Goal: Information Seeking & Learning: Learn about a topic

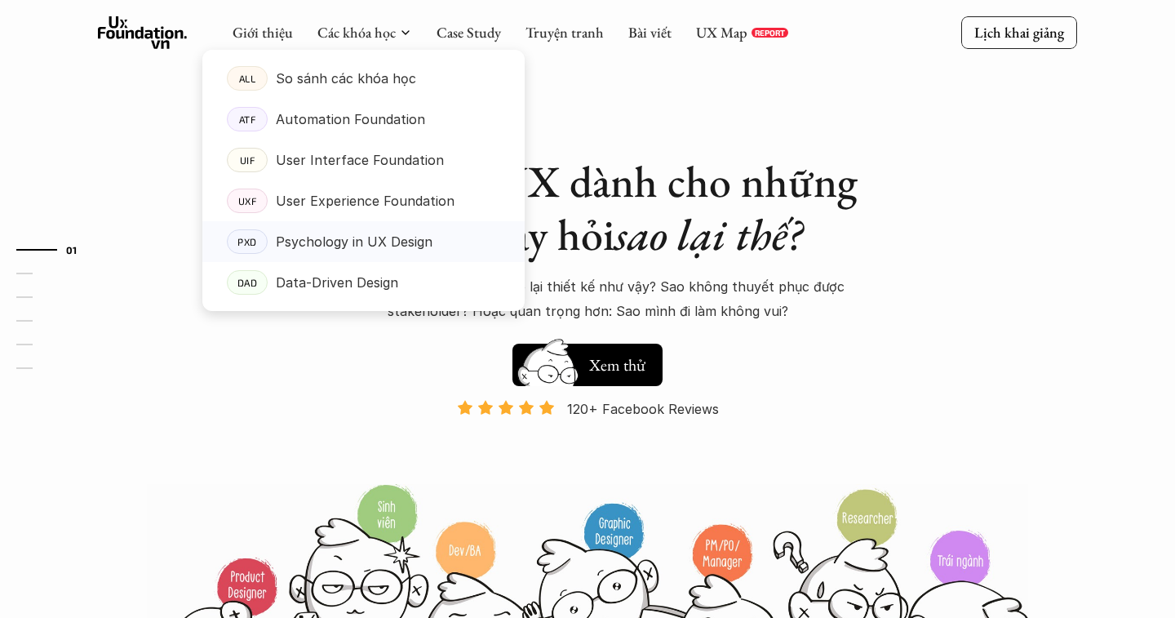
click at [396, 237] on p "Psychology in UX Design" at bounding box center [354, 241] width 157 height 24
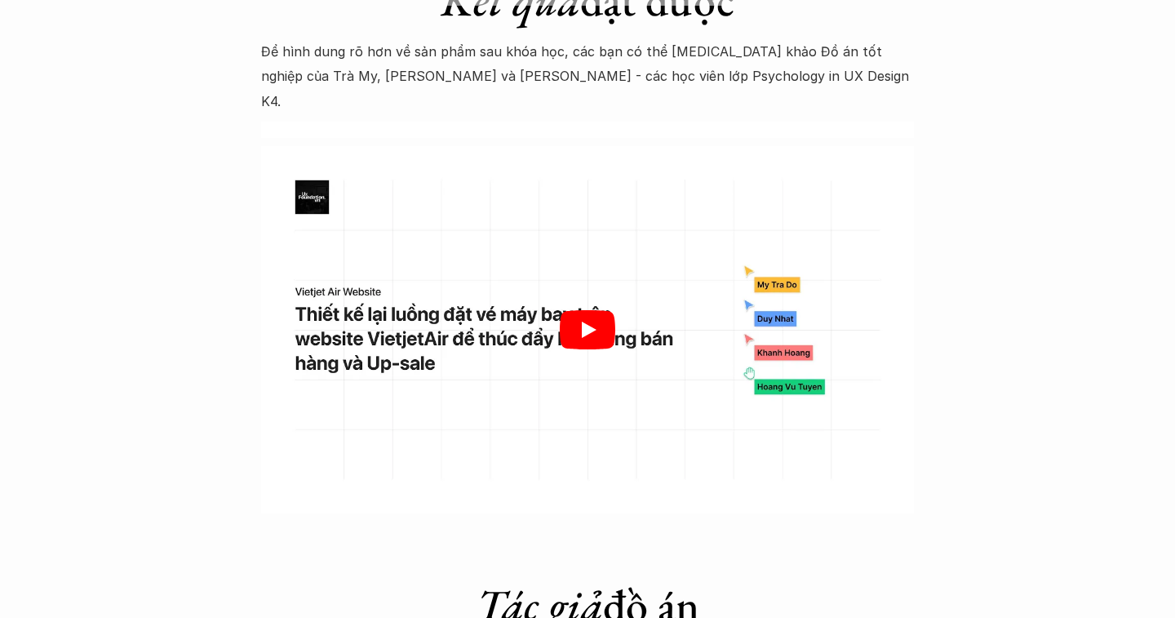
scroll to position [4962, 0]
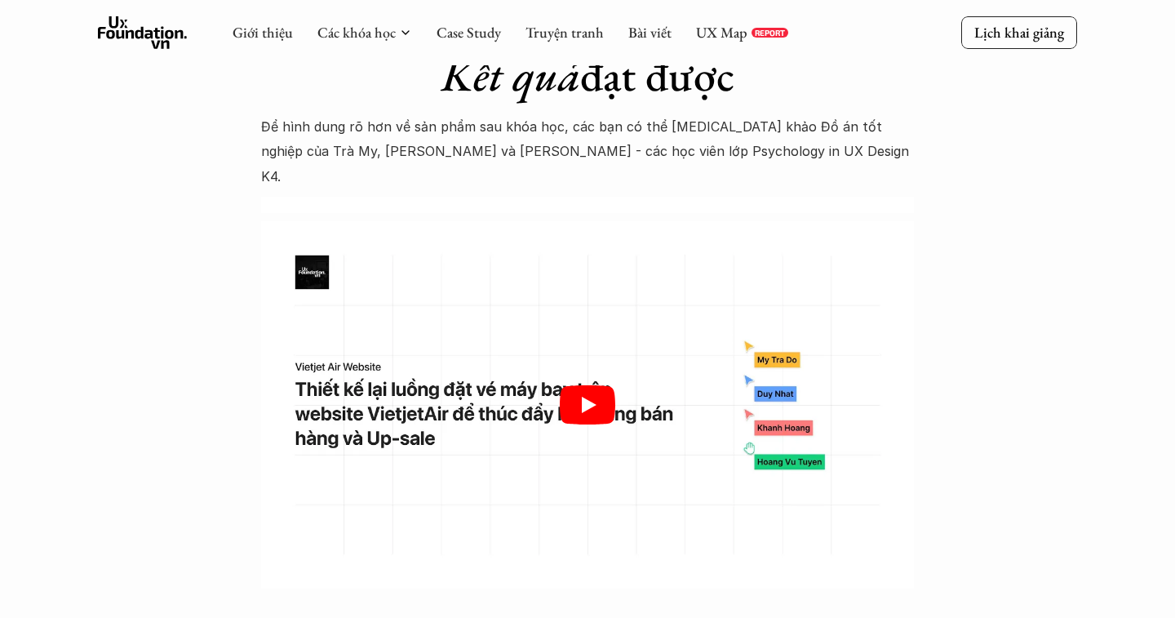
click at [578, 385] on icon "Play" at bounding box center [587, 404] width 55 height 39
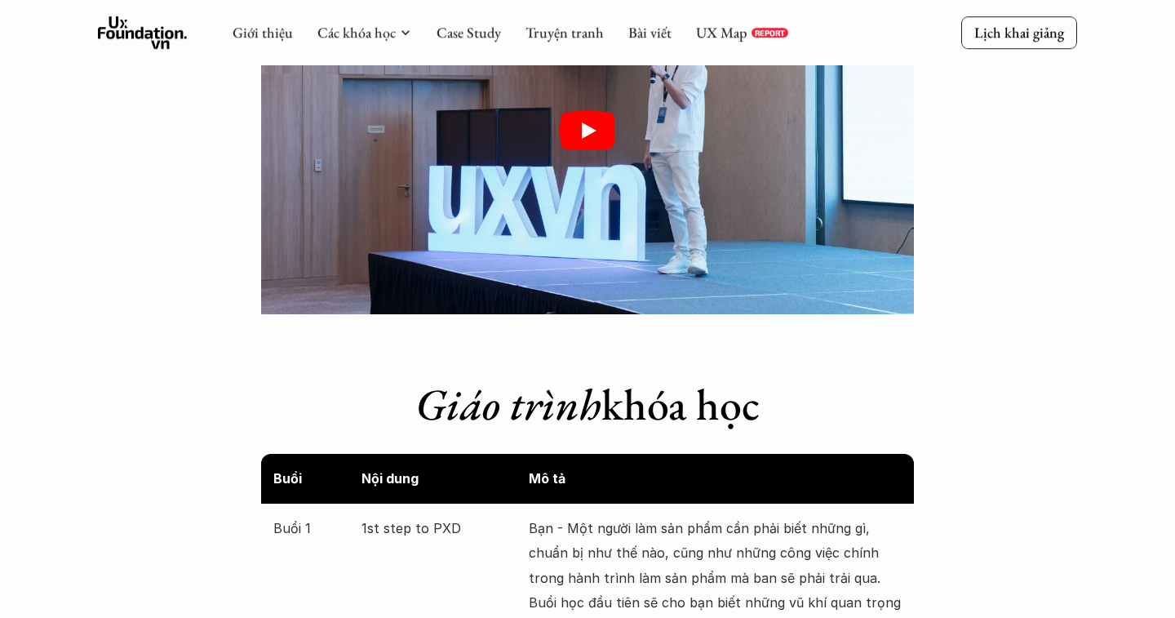
scroll to position [2637, 0]
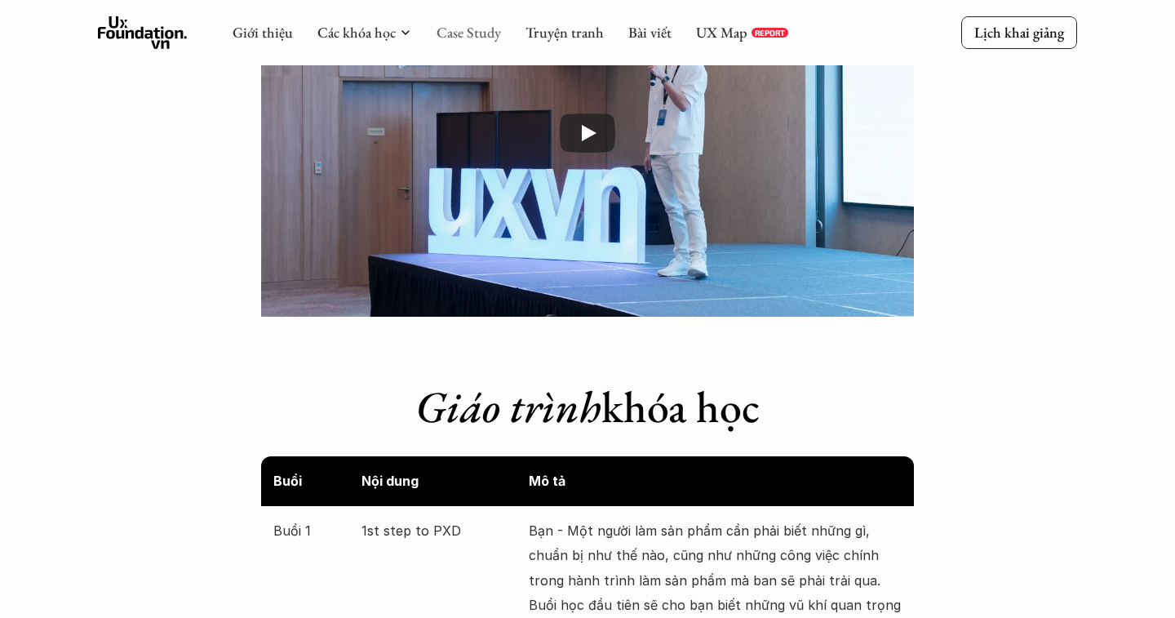
click at [448, 35] on link "Case Study" at bounding box center [469, 32] width 64 height 19
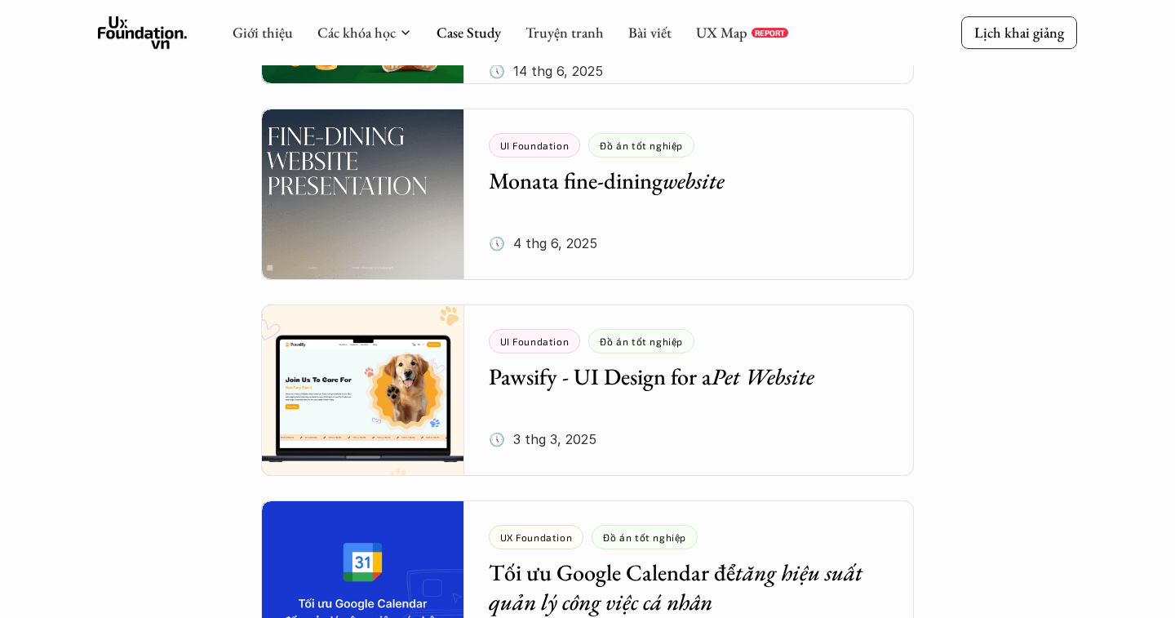
scroll to position [653, 0]
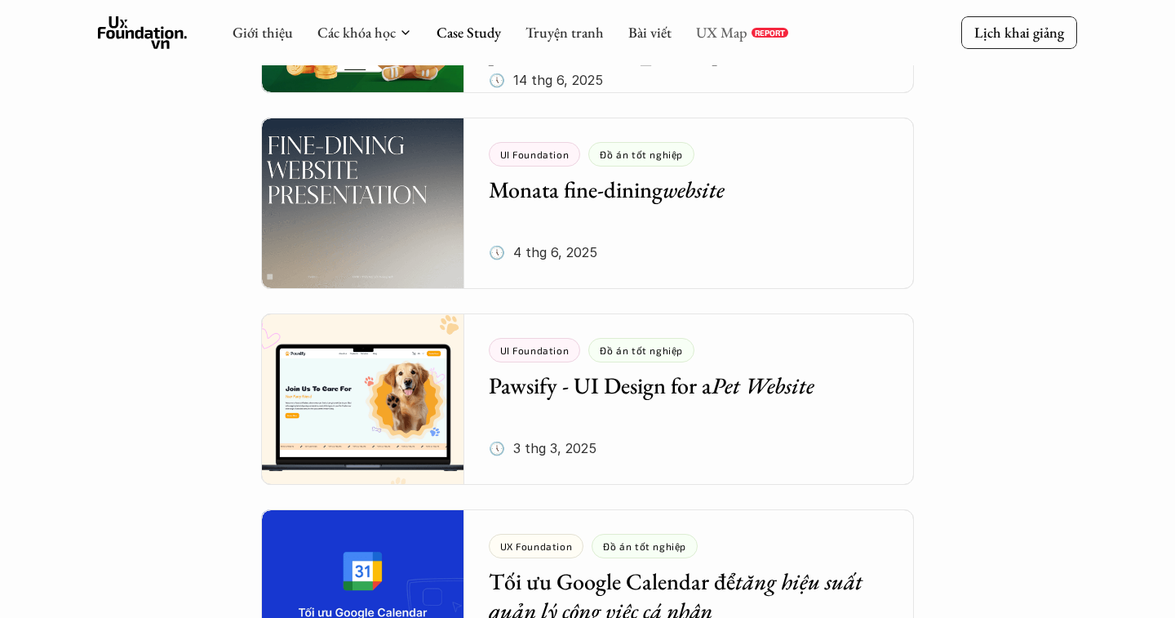
click at [719, 37] on link "UX Map" at bounding box center [721, 32] width 51 height 19
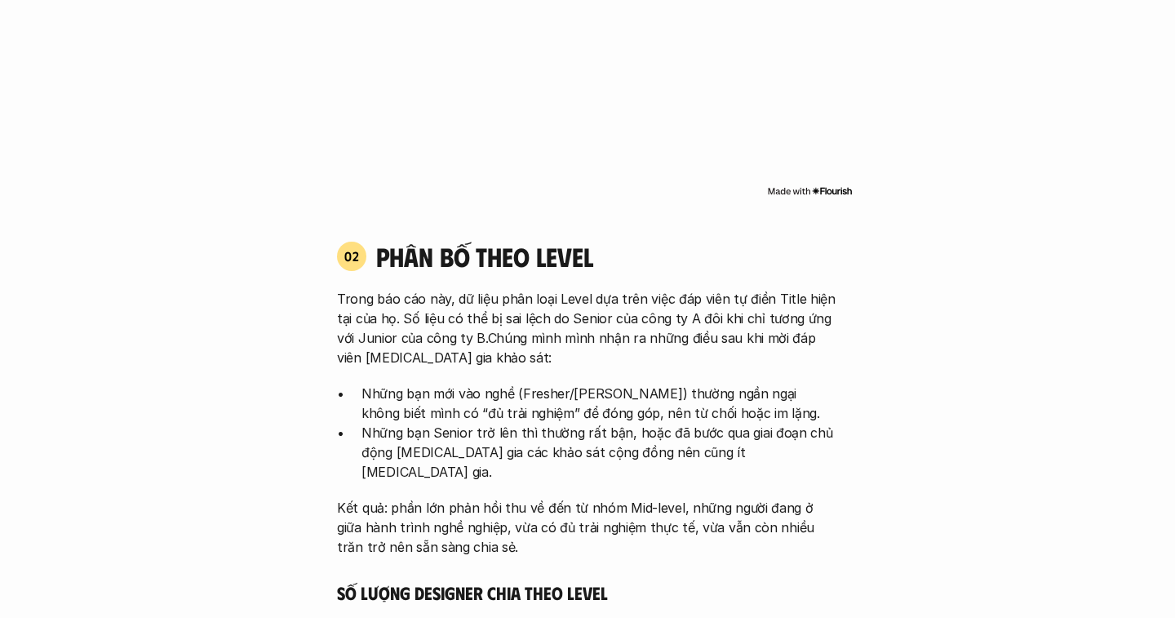
scroll to position [2455, 0]
